Goal: Task Accomplishment & Management: Use online tool/utility

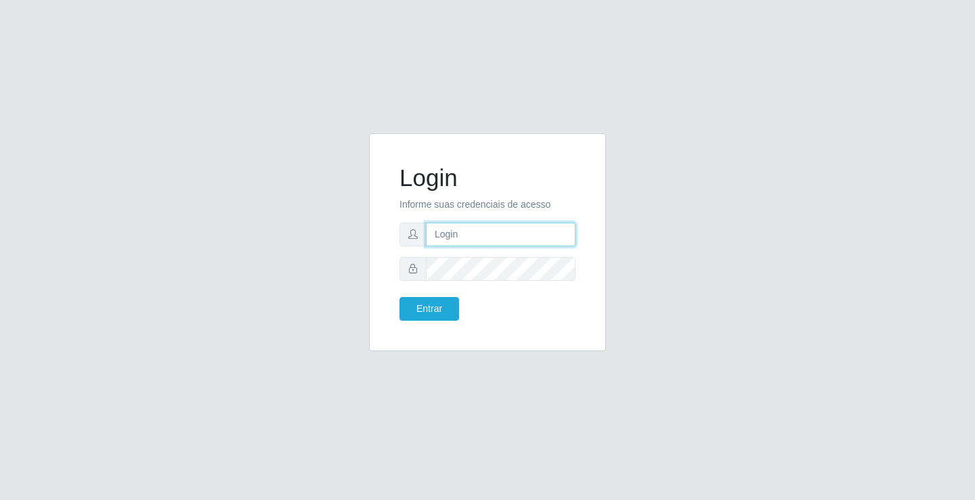
drag, startPoint x: 0, startPoint y: 0, endPoint x: 437, endPoint y: 241, distance: 499.4
click at [437, 241] on input "text" at bounding box center [501, 235] width 150 height 24
type input "william@ideal"
click at [399, 297] on button "Entrar" at bounding box center [429, 309] width 60 height 24
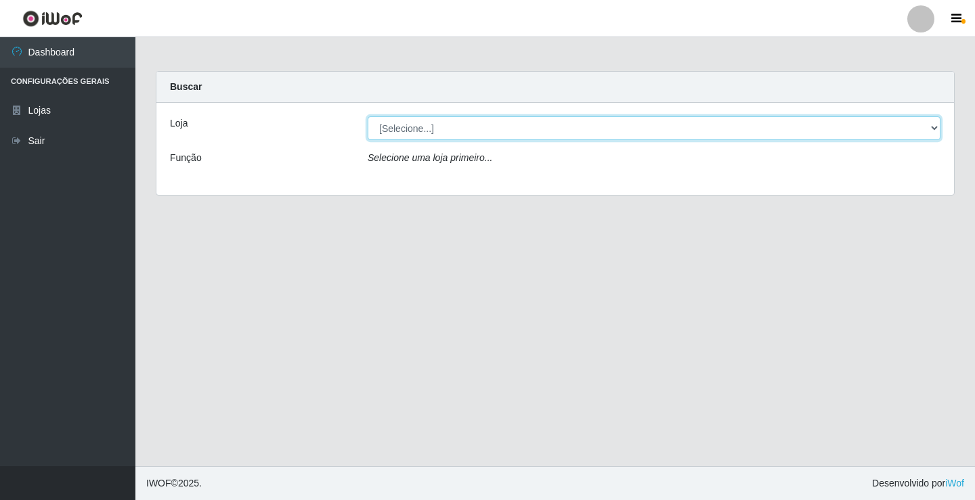
click at [558, 124] on select "[Selecione...] Ideal - Conceição" at bounding box center [654, 128] width 573 height 24
select select "231"
click at [368, 116] on select "[Selecione...] Ideal - Conceição" at bounding box center [654, 128] width 573 height 24
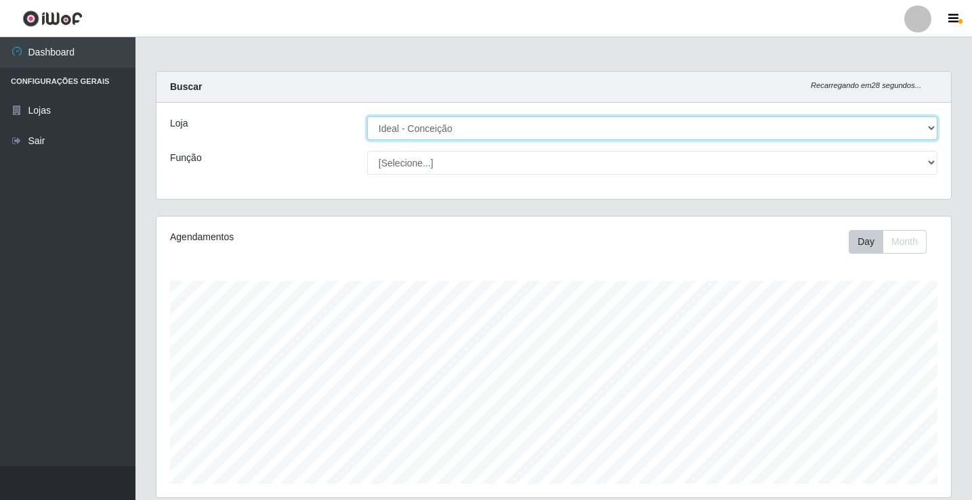
scroll to position [281, 794]
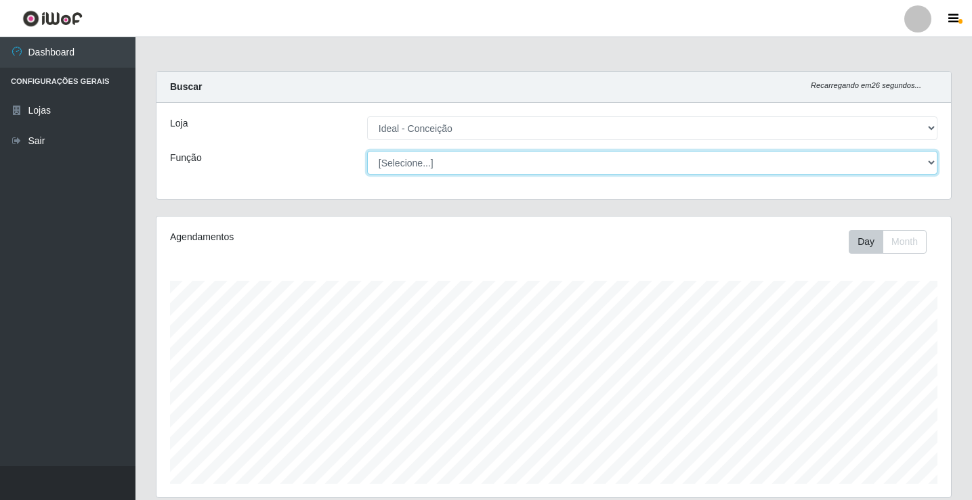
click at [557, 167] on select "[Selecione...] ASG ASG + ASG ++ Auxiliar de Estacionamento Auxiliar de Estacion…" at bounding box center [652, 163] width 570 height 24
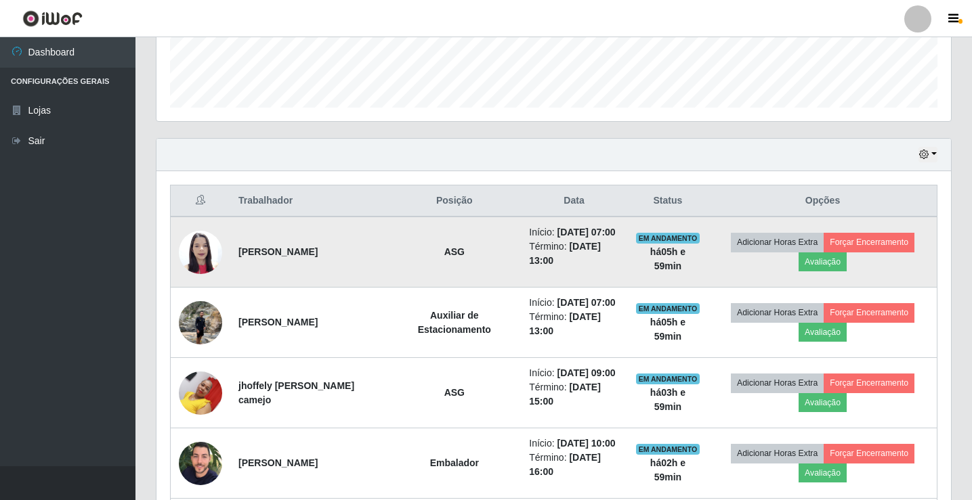
scroll to position [406, 0]
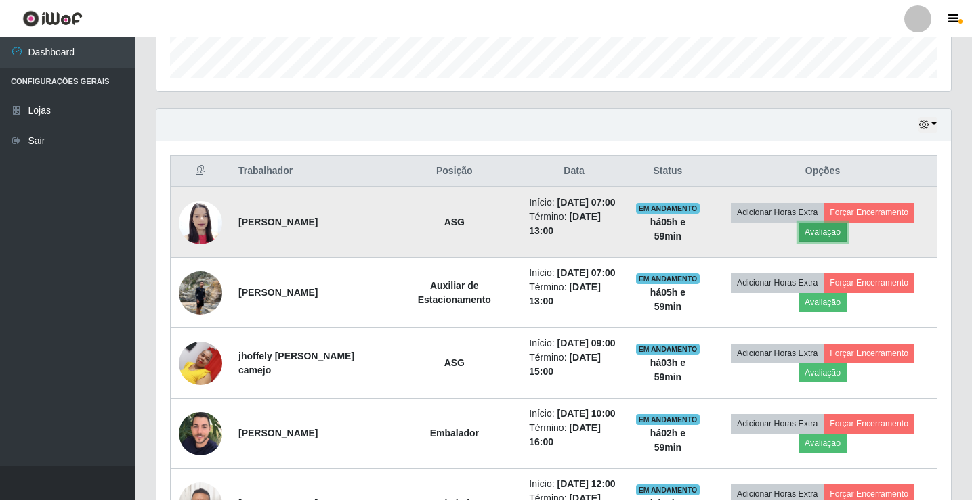
click at [819, 235] on button "Avaliação" at bounding box center [822, 232] width 48 height 19
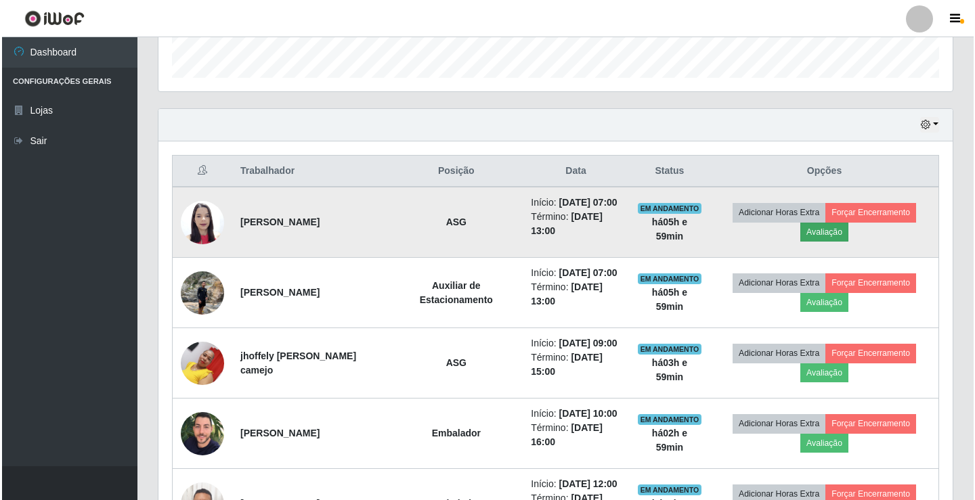
scroll to position [281, 787]
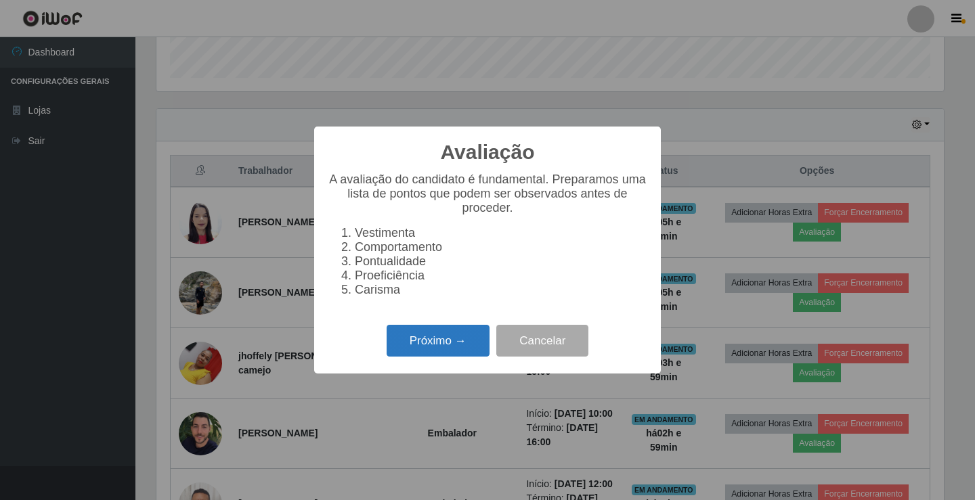
click at [470, 355] on button "Próximo →" at bounding box center [438, 341] width 103 height 32
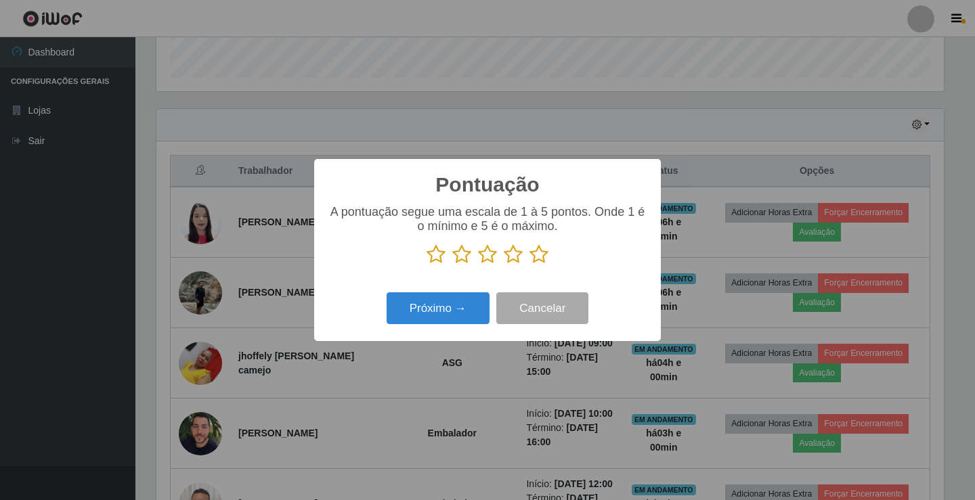
scroll to position [676770, 676264]
click at [534, 260] on icon at bounding box center [538, 254] width 19 height 20
click at [529, 265] on input "radio" at bounding box center [529, 265] width 0 height 0
click at [478, 307] on button "Próximo →" at bounding box center [438, 308] width 103 height 32
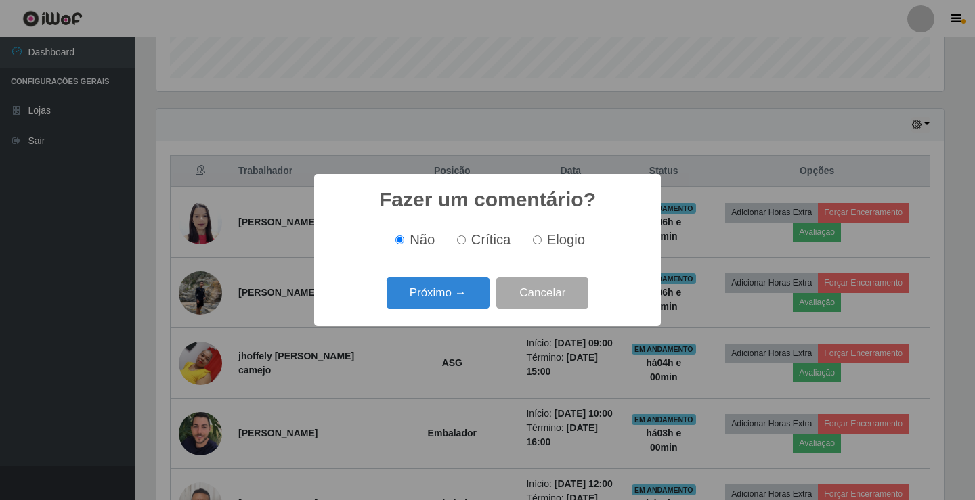
click at [478, 307] on button "Próximo →" at bounding box center [438, 294] width 103 height 32
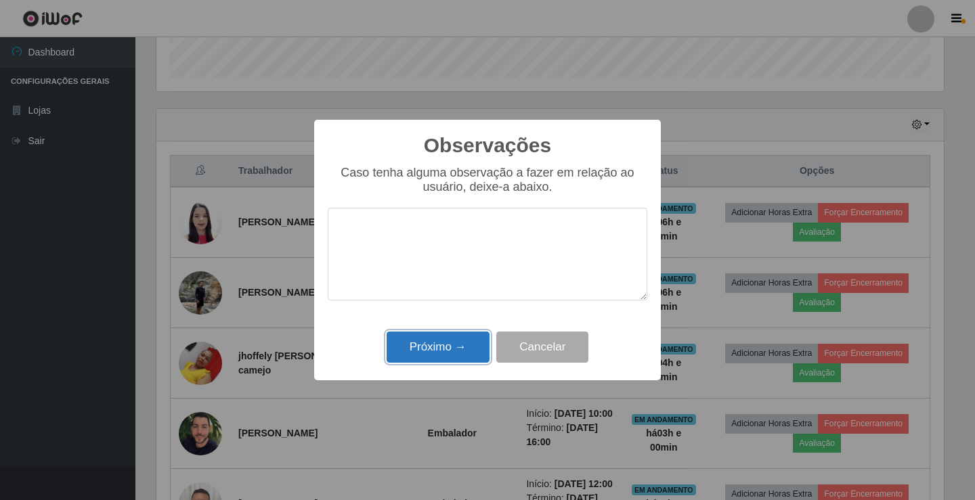
click at [452, 357] on button "Próximo →" at bounding box center [438, 348] width 103 height 32
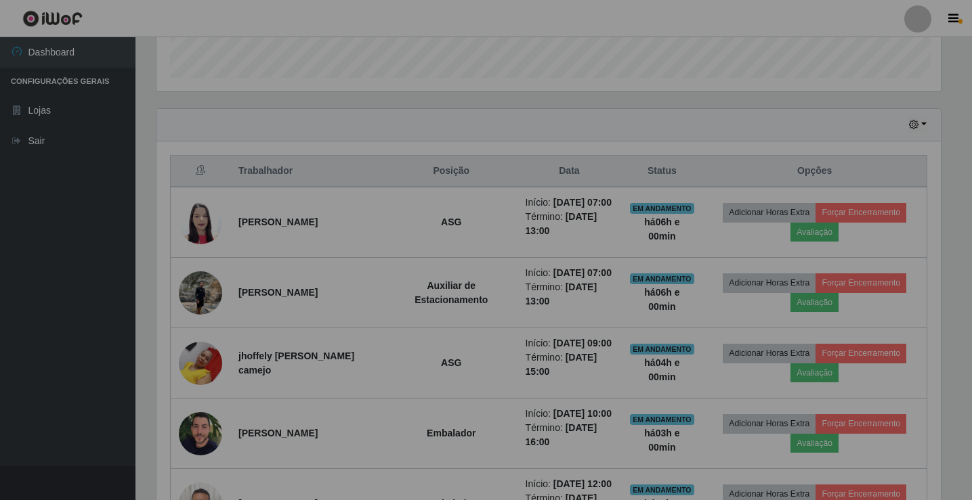
scroll to position [281, 794]
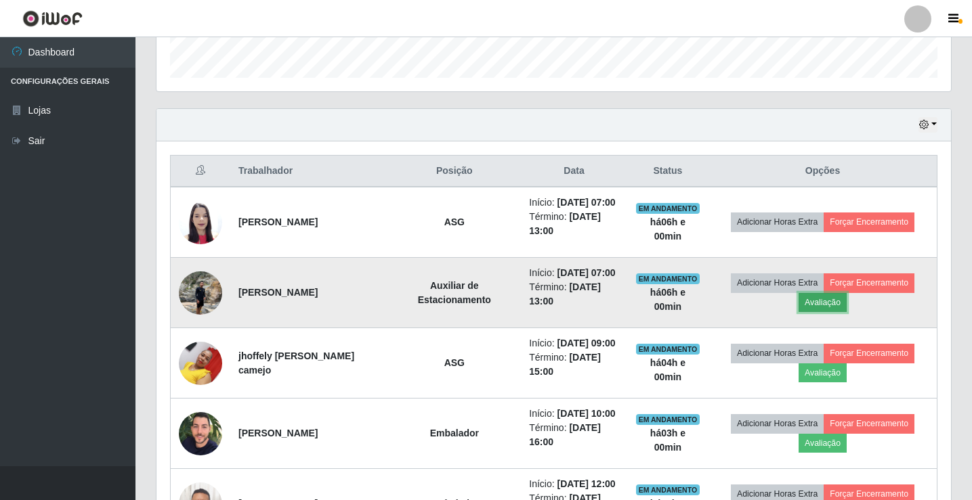
click at [815, 297] on button "Avaliação" at bounding box center [822, 302] width 48 height 19
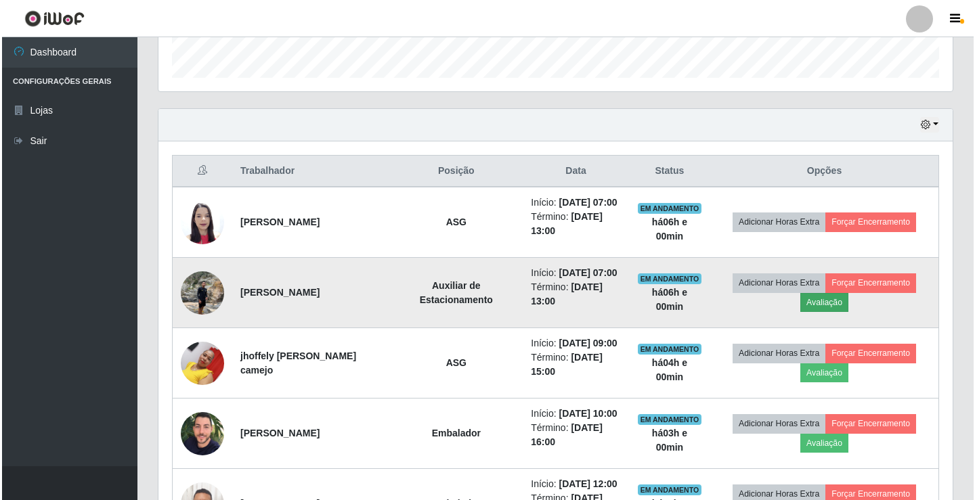
scroll to position [281, 787]
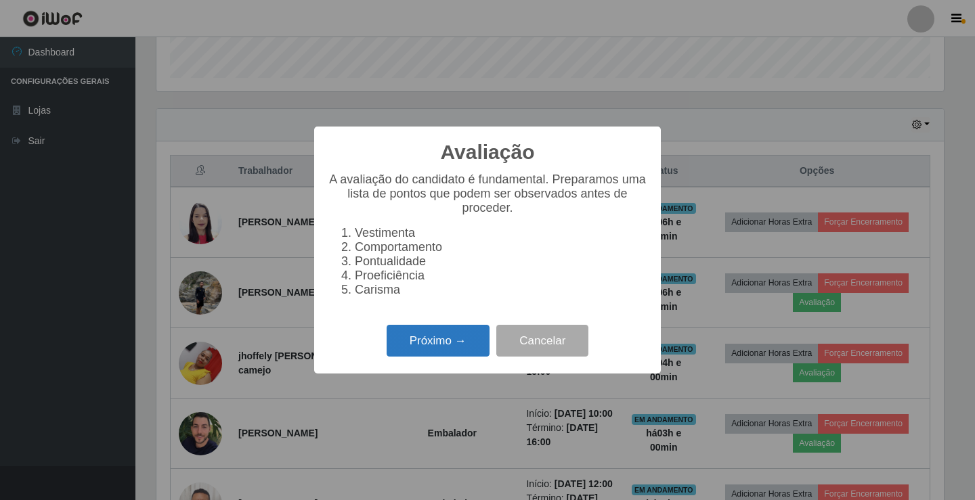
click at [478, 336] on button "Próximo →" at bounding box center [438, 341] width 103 height 32
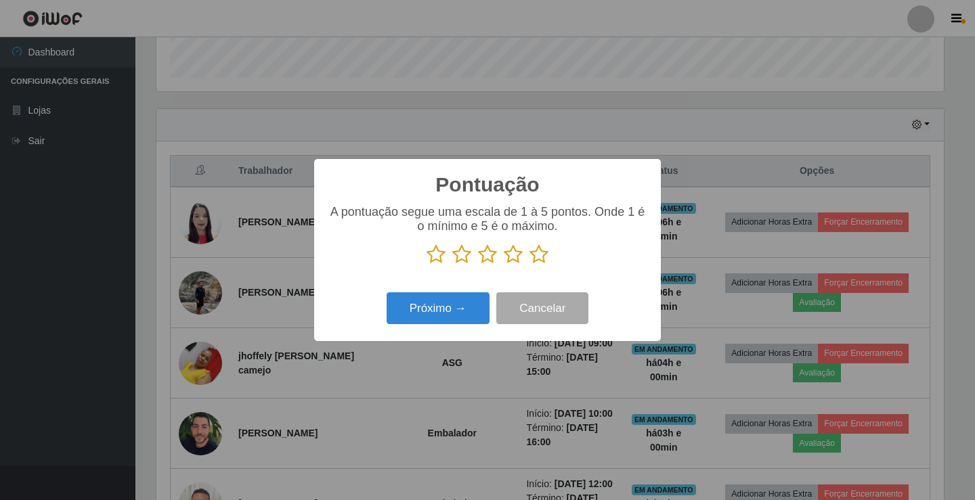
click at [536, 257] on icon at bounding box center [538, 254] width 19 height 20
click at [529, 265] on input "radio" at bounding box center [529, 265] width 0 height 0
click at [477, 298] on button "Próximo →" at bounding box center [438, 308] width 103 height 32
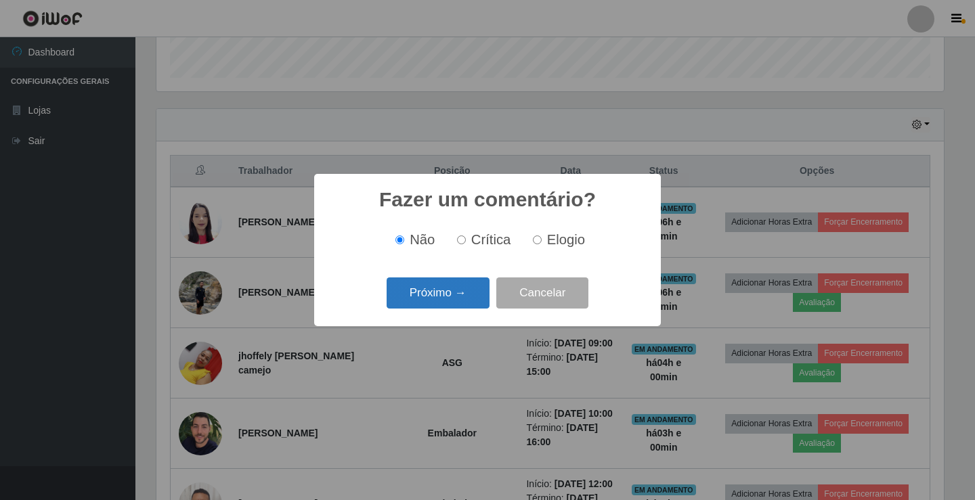
click at [477, 299] on button "Próximo →" at bounding box center [438, 294] width 103 height 32
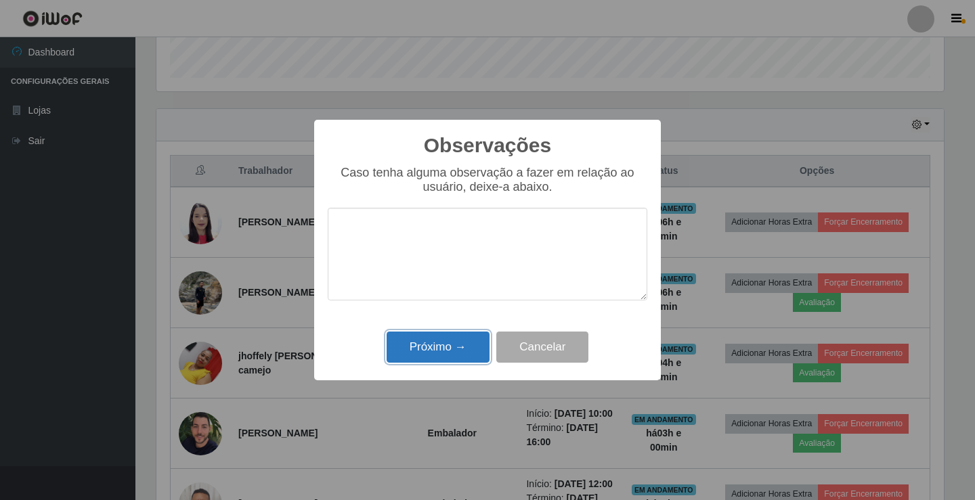
click at [462, 346] on button "Próximo →" at bounding box center [438, 348] width 103 height 32
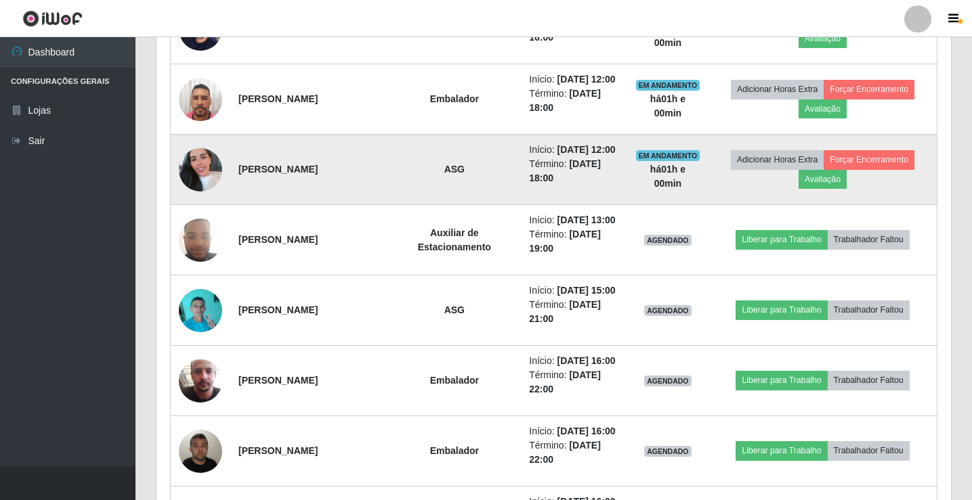
scroll to position [812, 0]
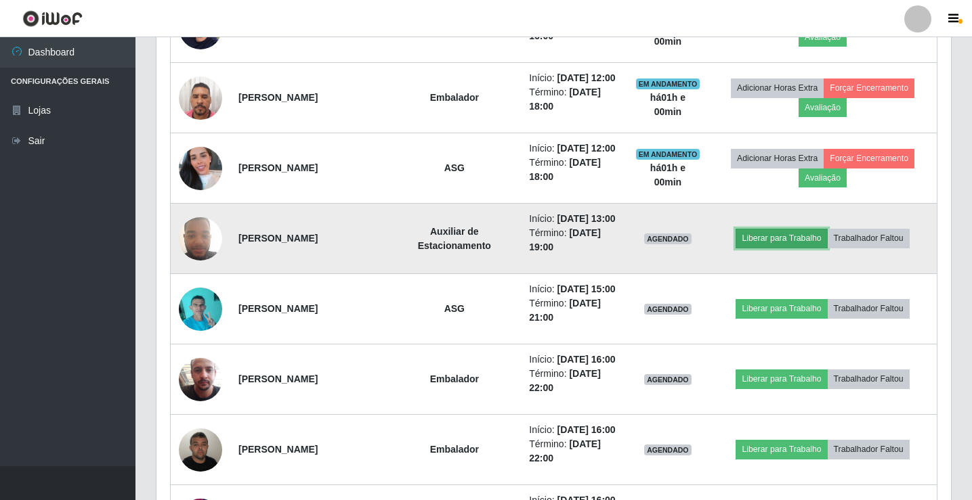
click at [753, 246] on button "Liberar para Trabalho" at bounding box center [780, 238] width 91 height 19
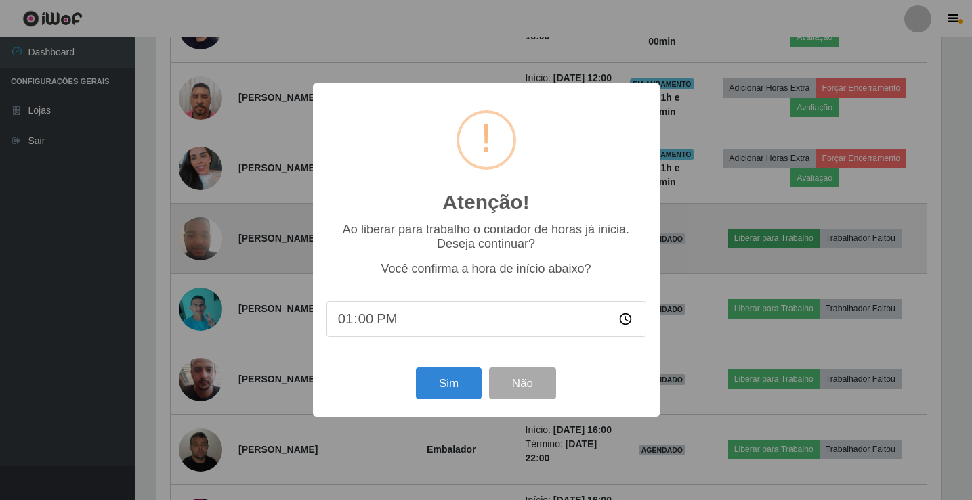
scroll to position [281, 787]
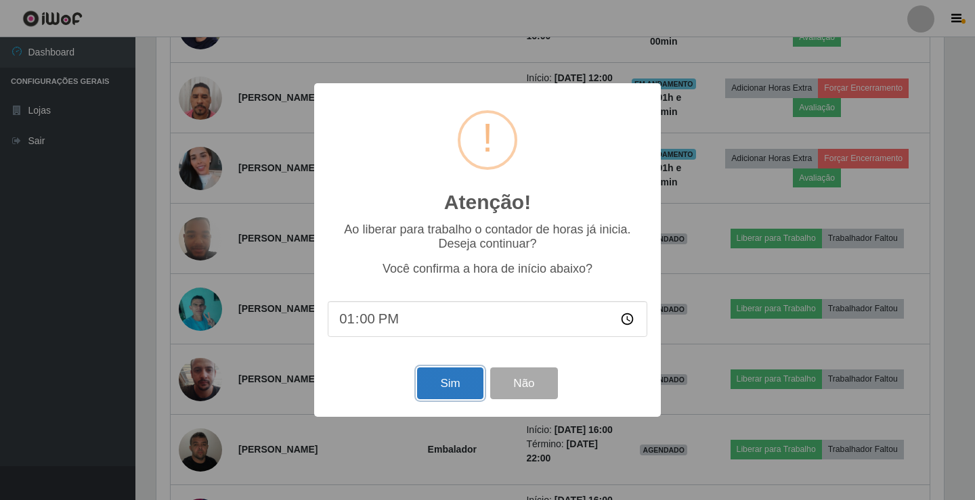
click at [443, 384] on button "Sim" at bounding box center [450, 384] width 66 height 32
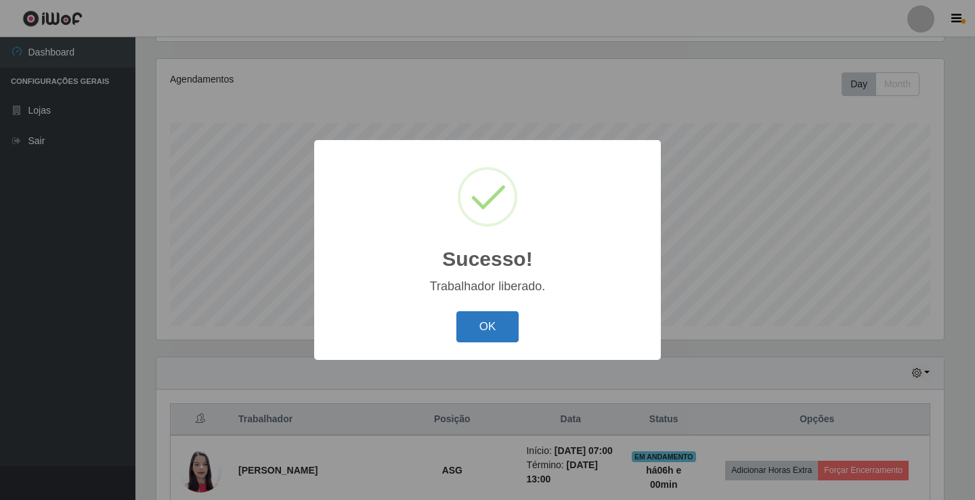
click at [498, 333] on button "OK" at bounding box center [487, 327] width 63 height 32
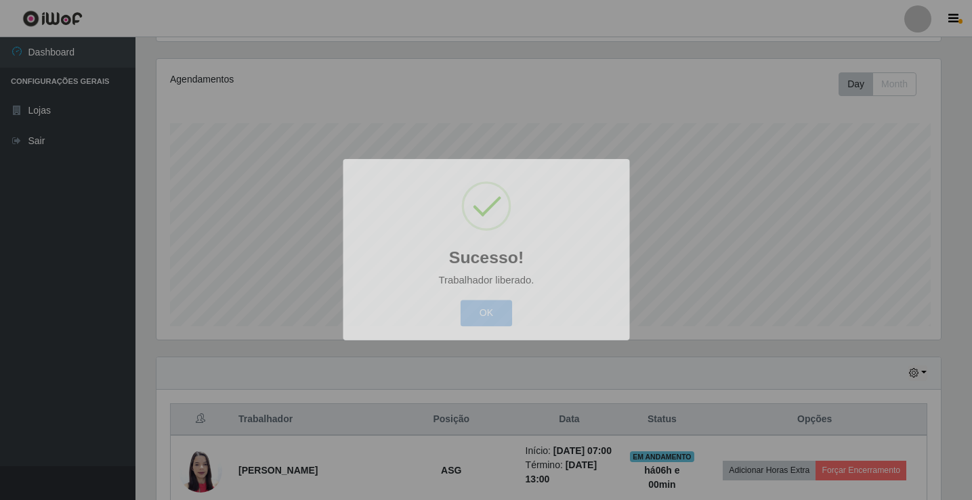
scroll to position [0, 0]
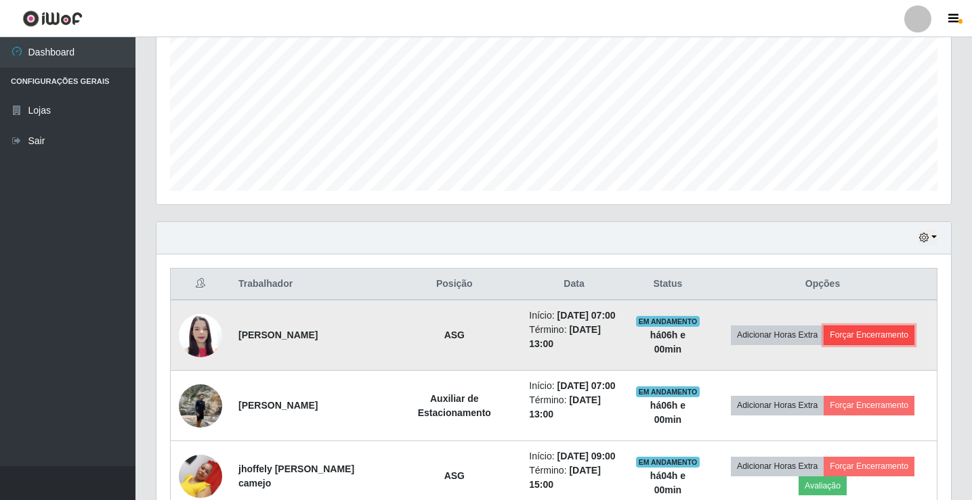
click at [866, 344] on button "Forçar Encerramento" at bounding box center [868, 335] width 91 height 19
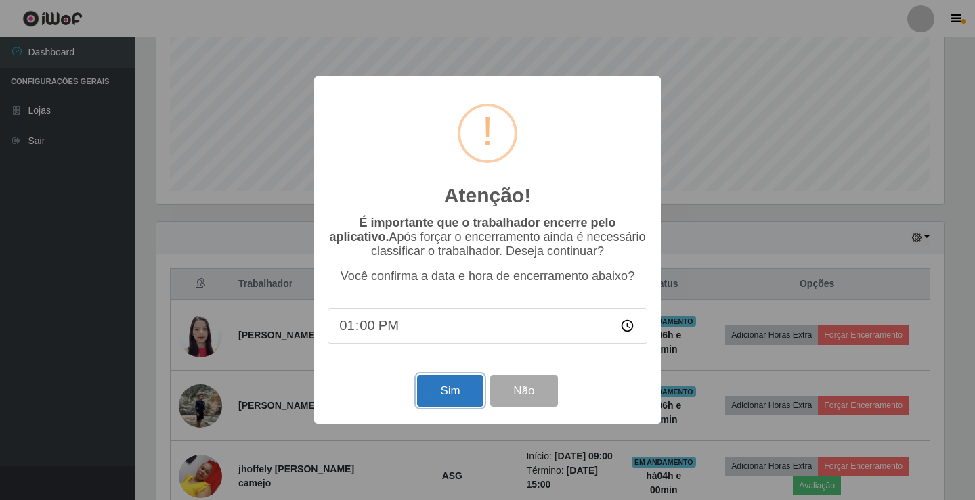
click at [441, 382] on button "Sim" at bounding box center [450, 391] width 66 height 32
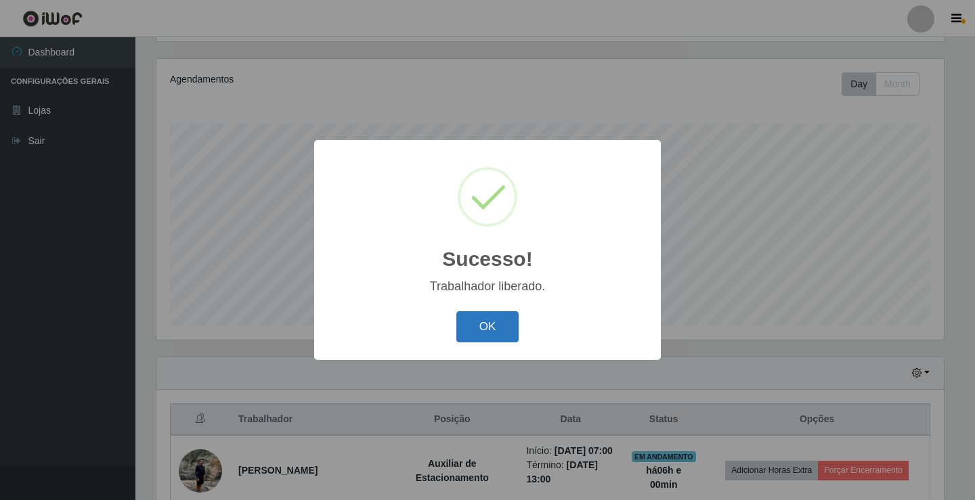
click at [484, 333] on button "OK" at bounding box center [487, 327] width 63 height 32
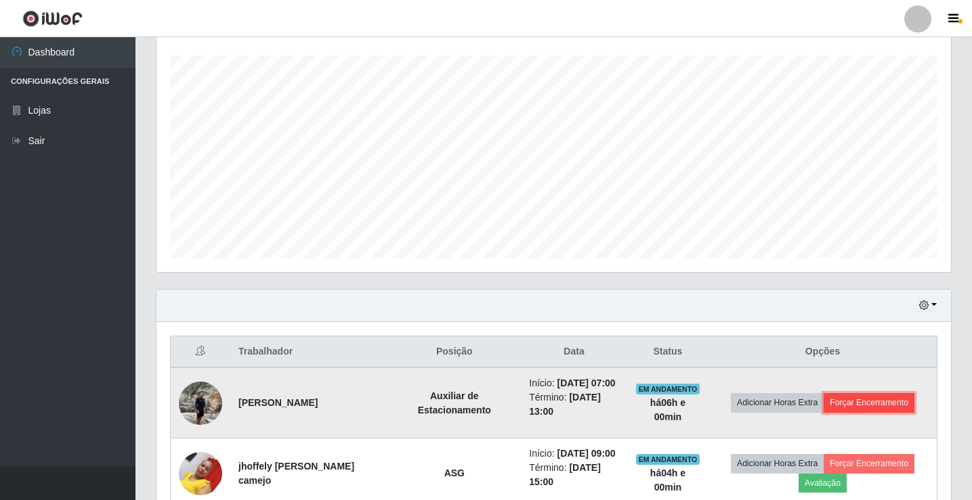
click at [854, 404] on button "Forçar Encerramento" at bounding box center [868, 402] width 91 height 19
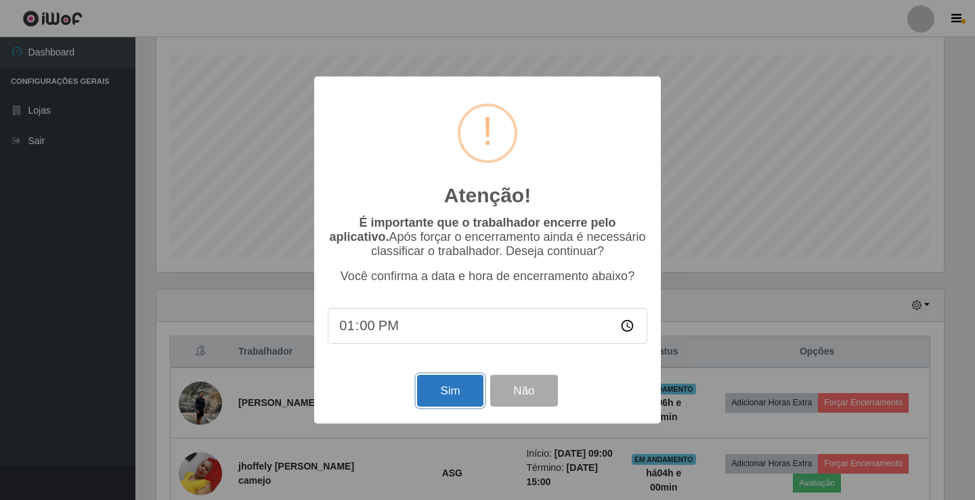
click at [451, 394] on button "Sim" at bounding box center [450, 391] width 66 height 32
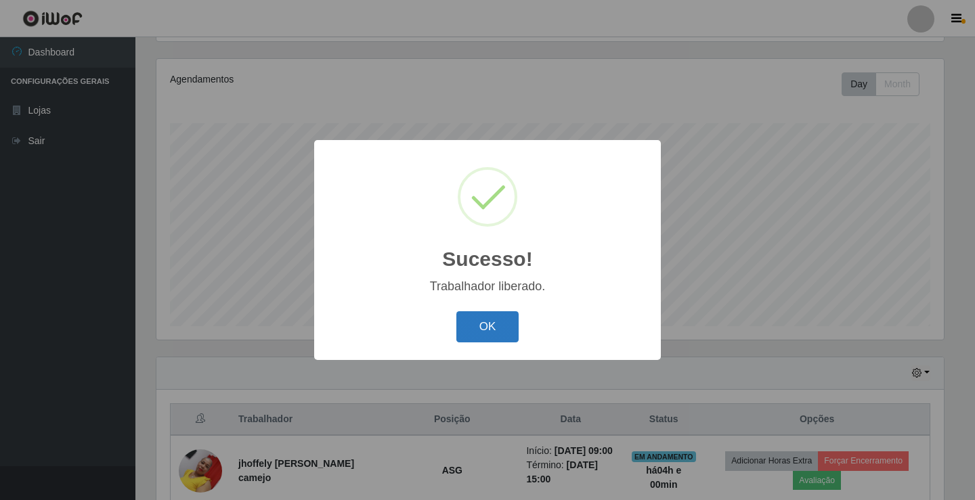
click at [485, 331] on button "OK" at bounding box center [487, 327] width 63 height 32
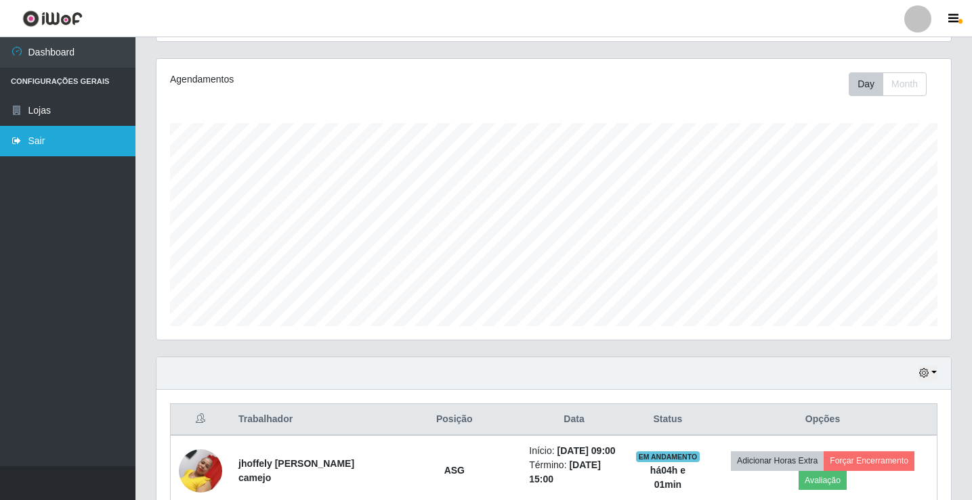
click at [41, 143] on link "Sair" at bounding box center [67, 141] width 135 height 30
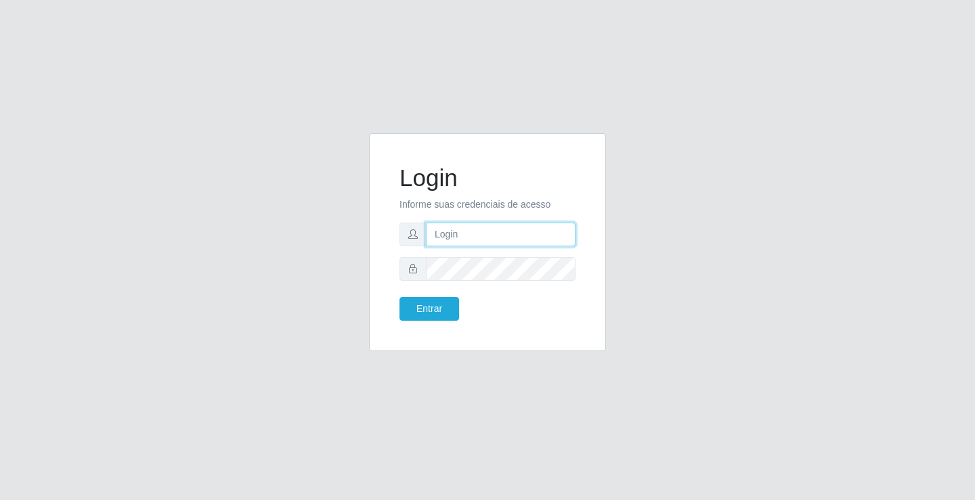
click at [443, 235] on input "text" at bounding box center [501, 235] width 150 height 24
type input "paulo@ideal"
click at [419, 308] on button "Entrar" at bounding box center [429, 309] width 60 height 24
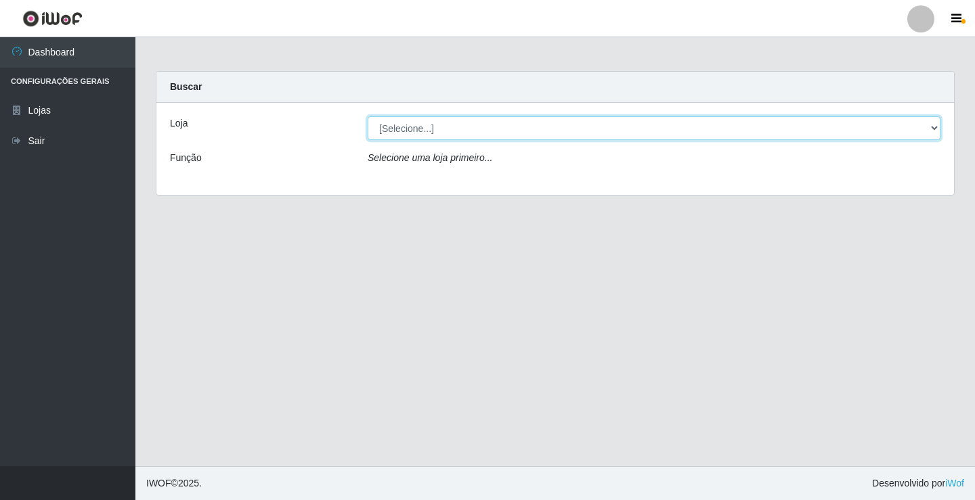
click at [506, 123] on select "[Selecione...] Ideal - Conceição" at bounding box center [654, 128] width 573 height 24
select select "231"
click at [368, 116] on select "[Selecione...] Ideal - Conceição" at bounding box center [654, 128] width 573 height 24
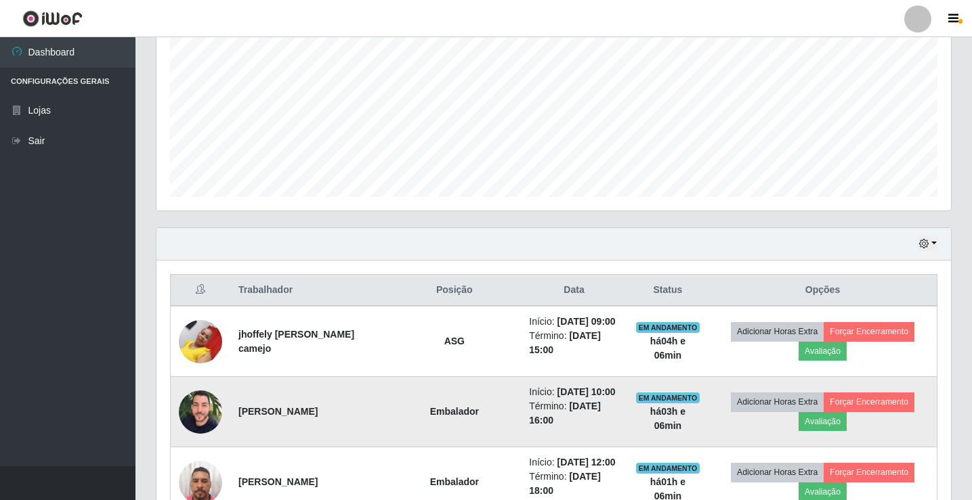
scroll to position [253, 0]
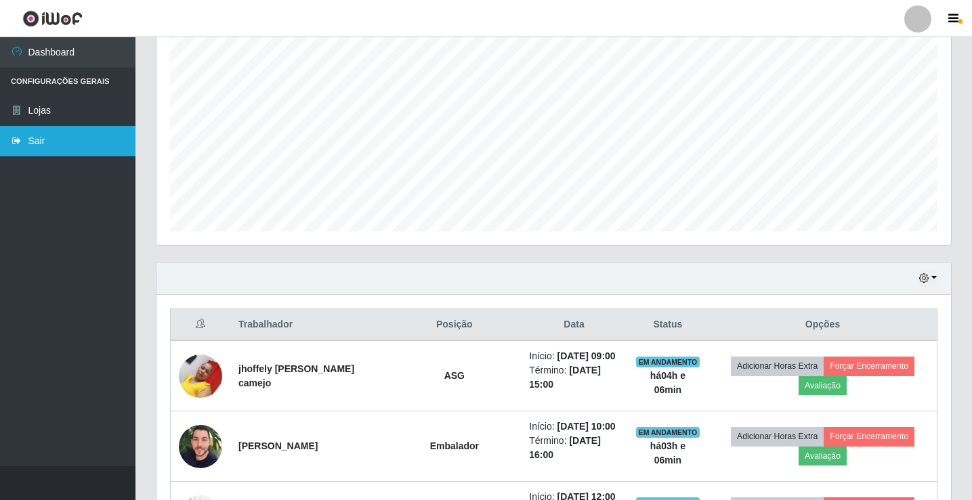
click at [43, 142] on link "Sair" at bounding box center [67, 141] width 135 height 30
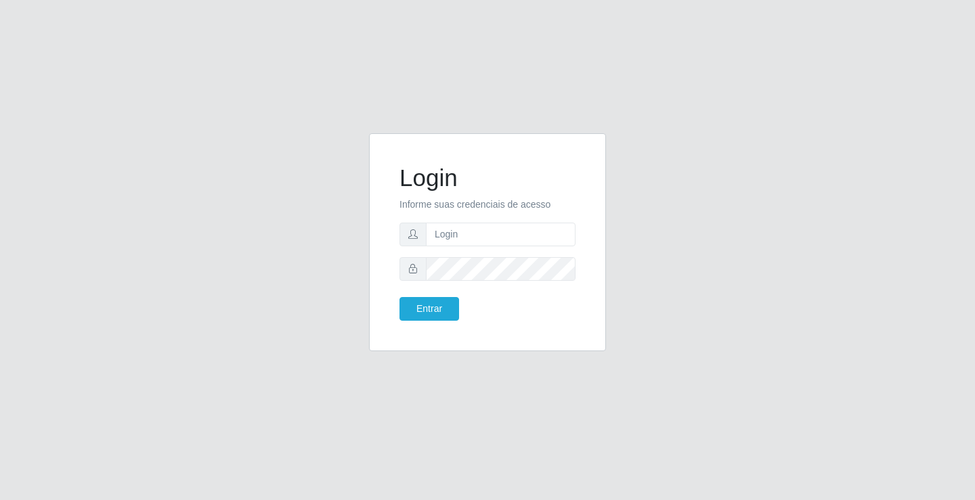
click at [127, 137] on div "Login Informe suas credenciais de acesso Entrar" at bounding box center [488, 250] width 772 height 234
